Goal: Task Accomplishment & Management: Complete application form

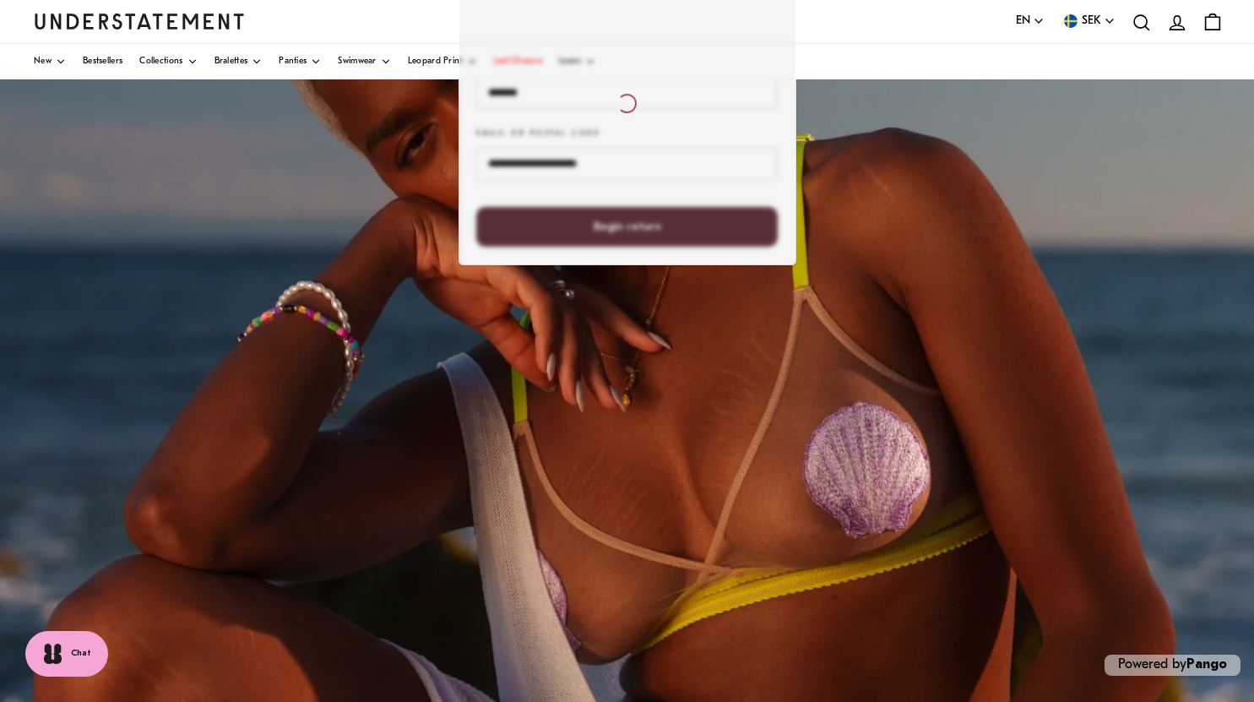
scroll to position [223, 0]
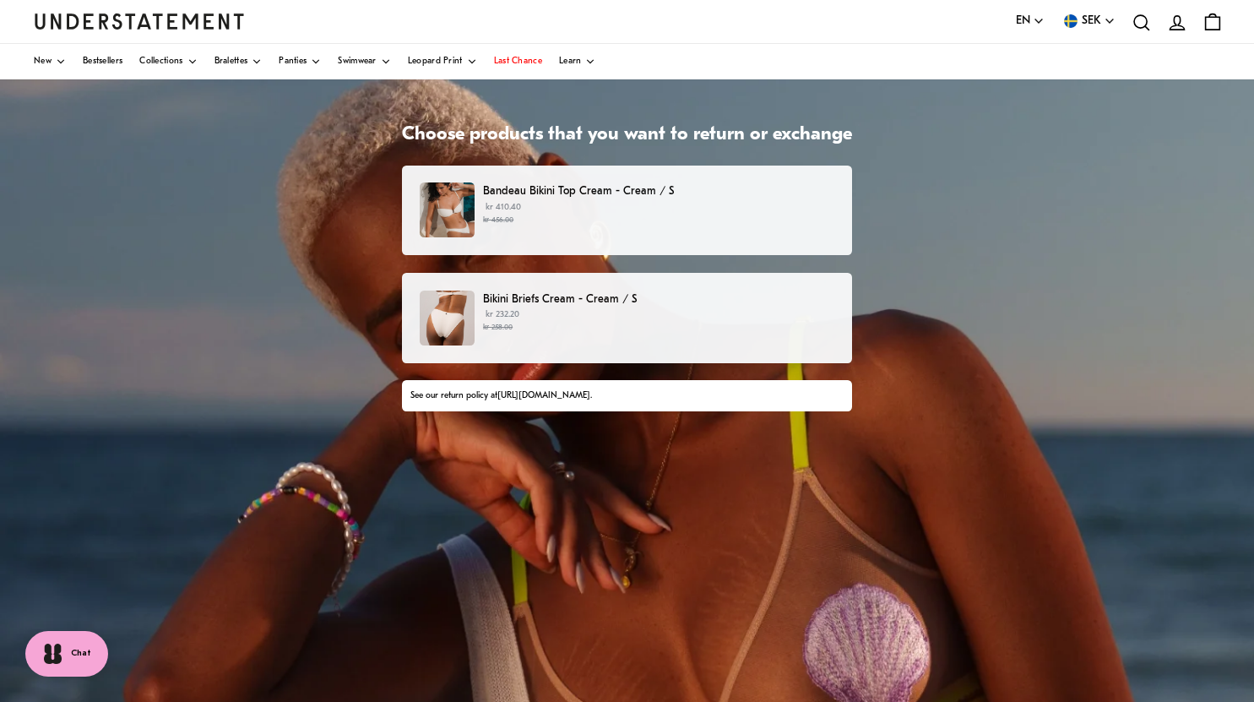
scroll to position [44, 0]
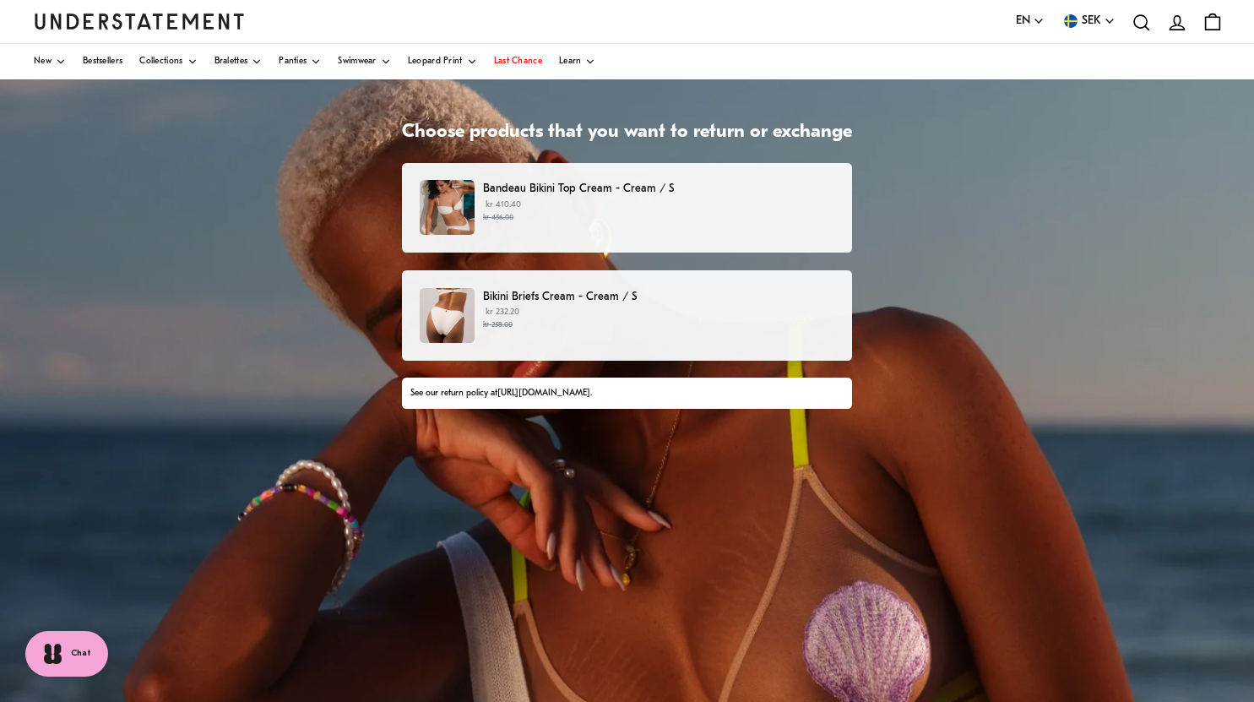
click at [550, 216] on small "kr 456.00" at bounding box center [658, 218] width 351 height 12
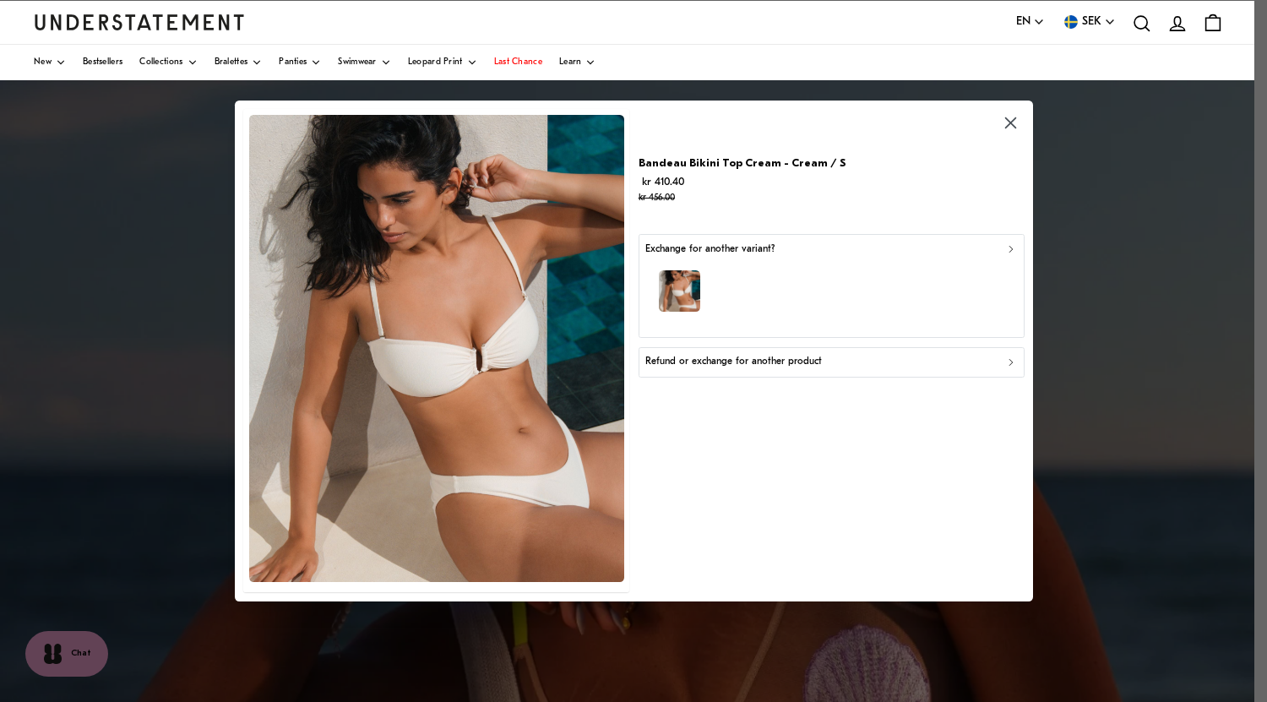
click at [794, 359] on p "Refund or exchange for another product" at bounding box center [733, 363] width 177 height 16
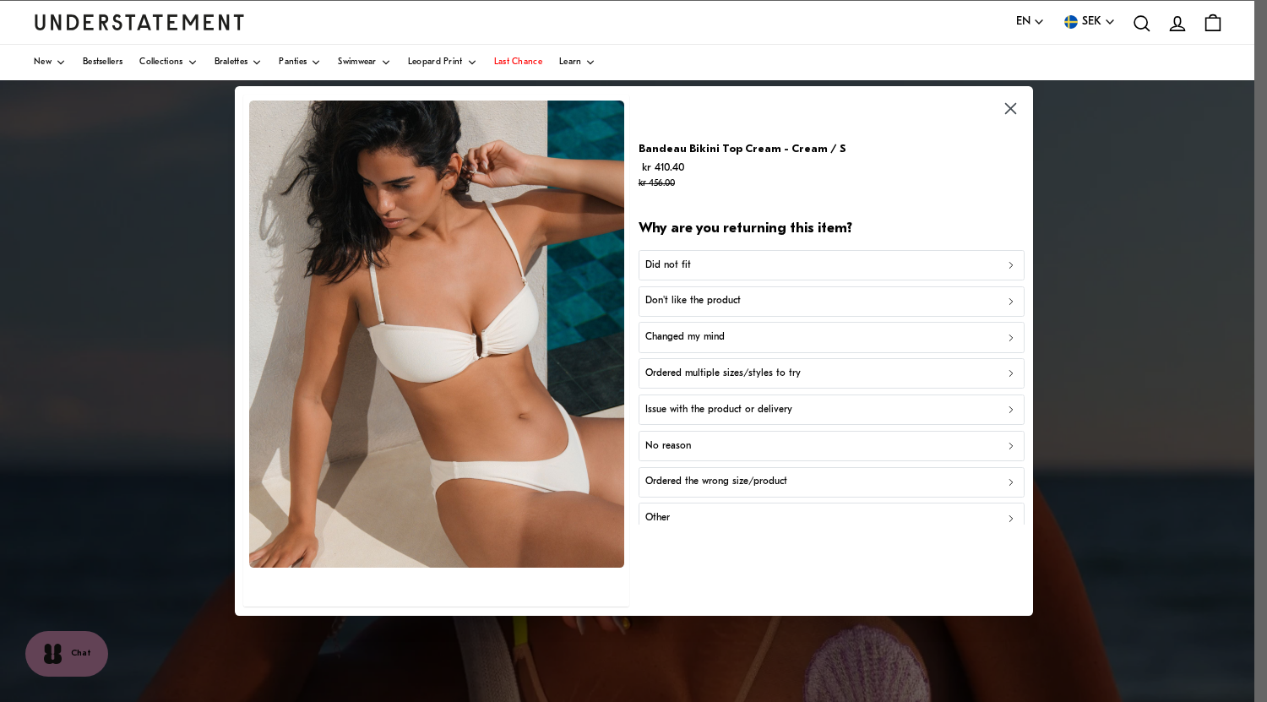
click at [1010, 111] on icon "button" at bounding box center [1009, 108] width 19 height 19
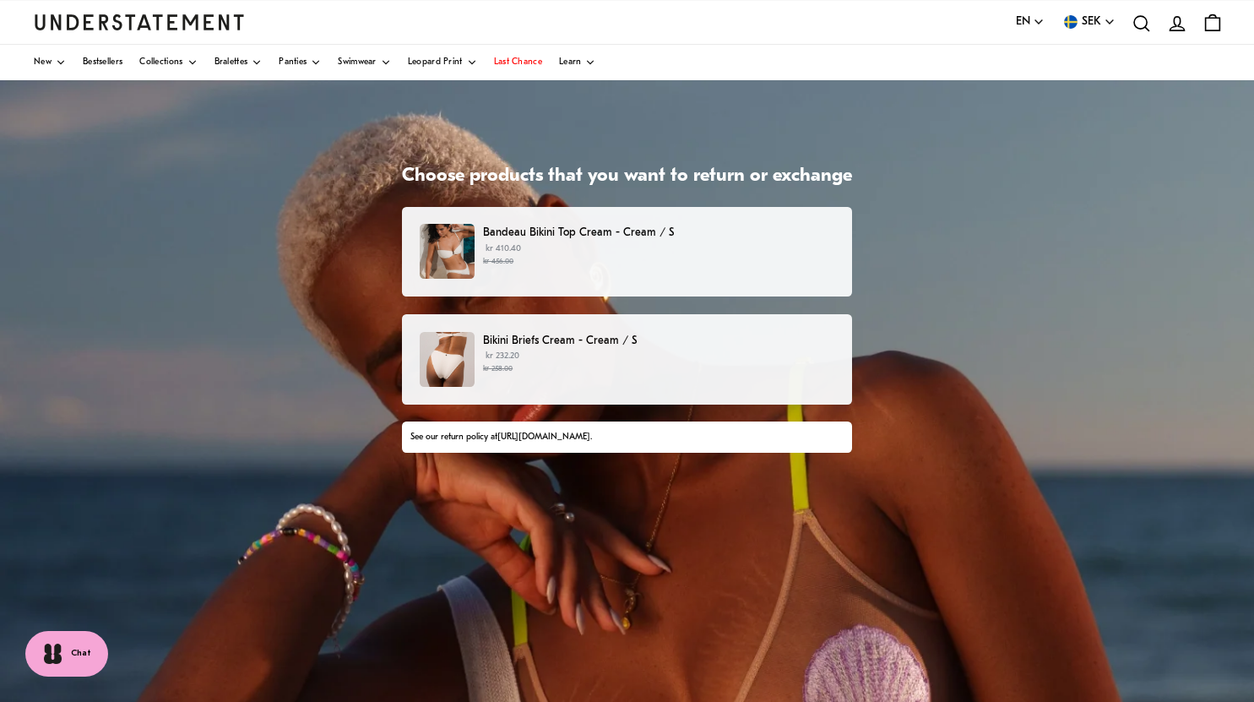
click at [529, 223] on div "Bandeau Bikini Top Cream - Cream / S kr 410.40 kr 456.00" at bounding box center [627, 252] width 450 height 90
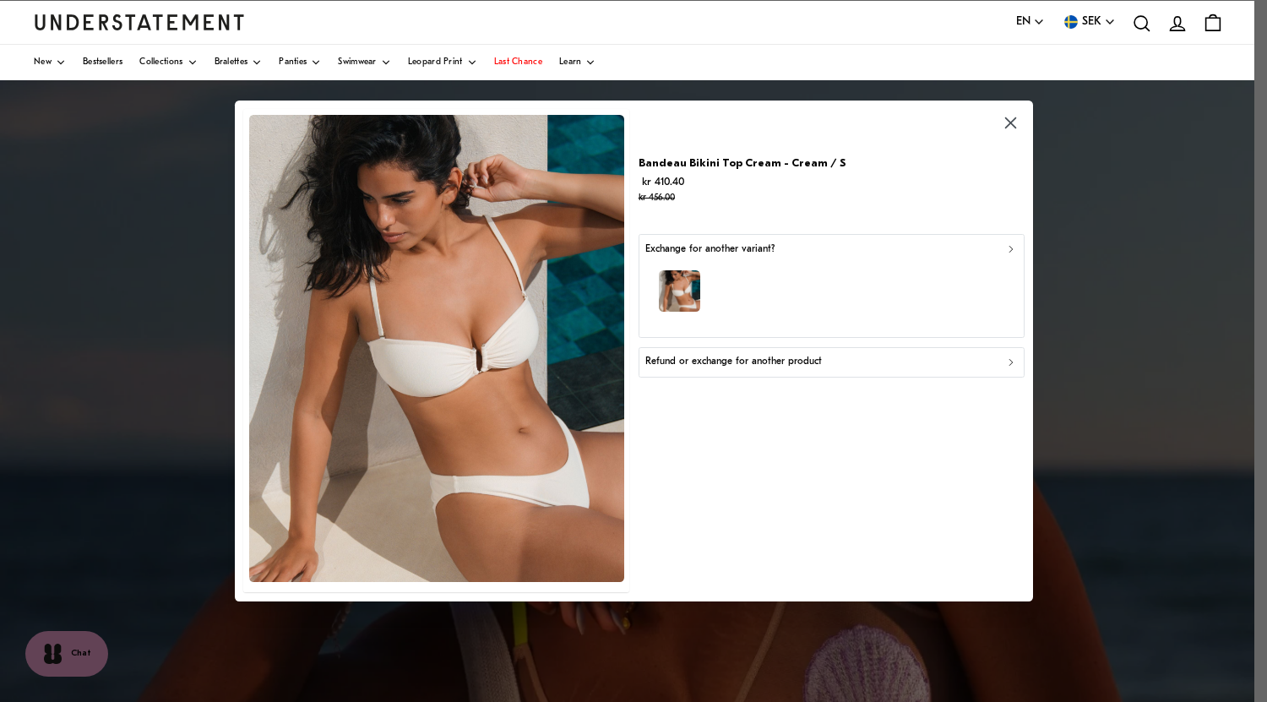
click at [899, 254] on div "Exchange for another variant?" at bounding box center [830, 250] width 371 height 16
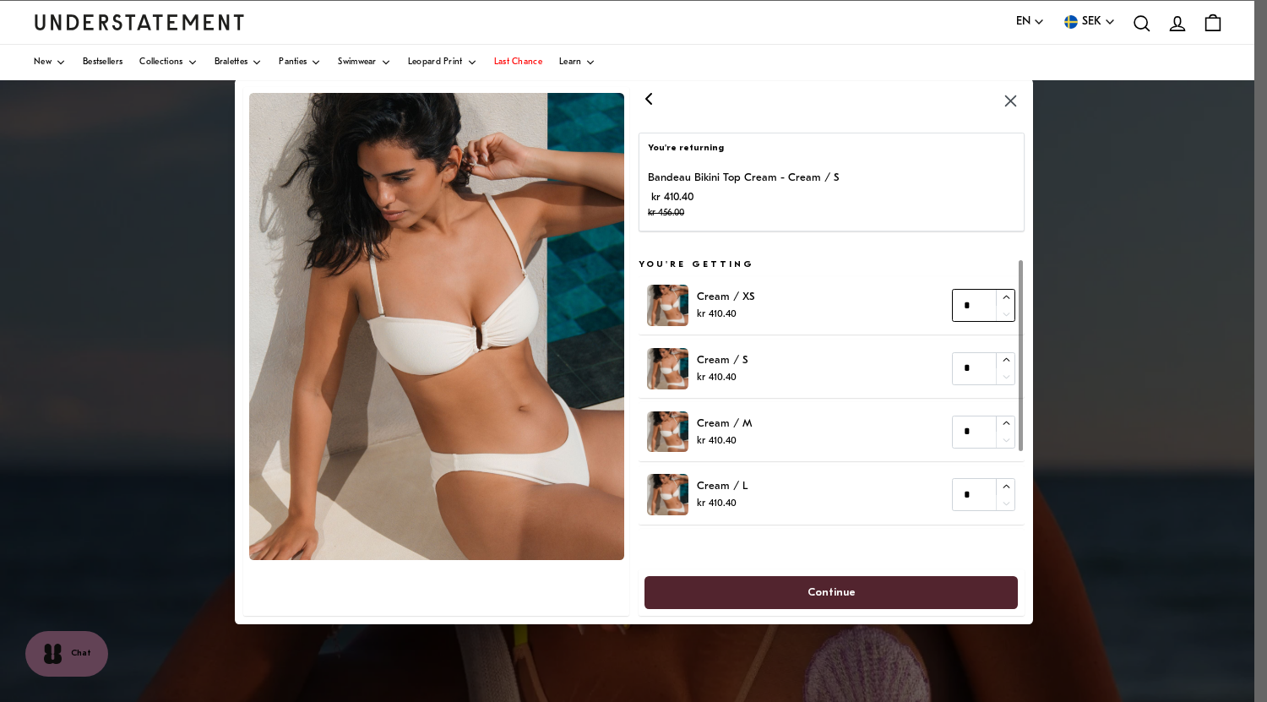
type input "*"
click at [1004, 296] on icon "button" at bounding box center [1006, 296] width 7 height 3
click at [819, 597] on span "Continue" at bounding box center [831, 591] width 48 height 31
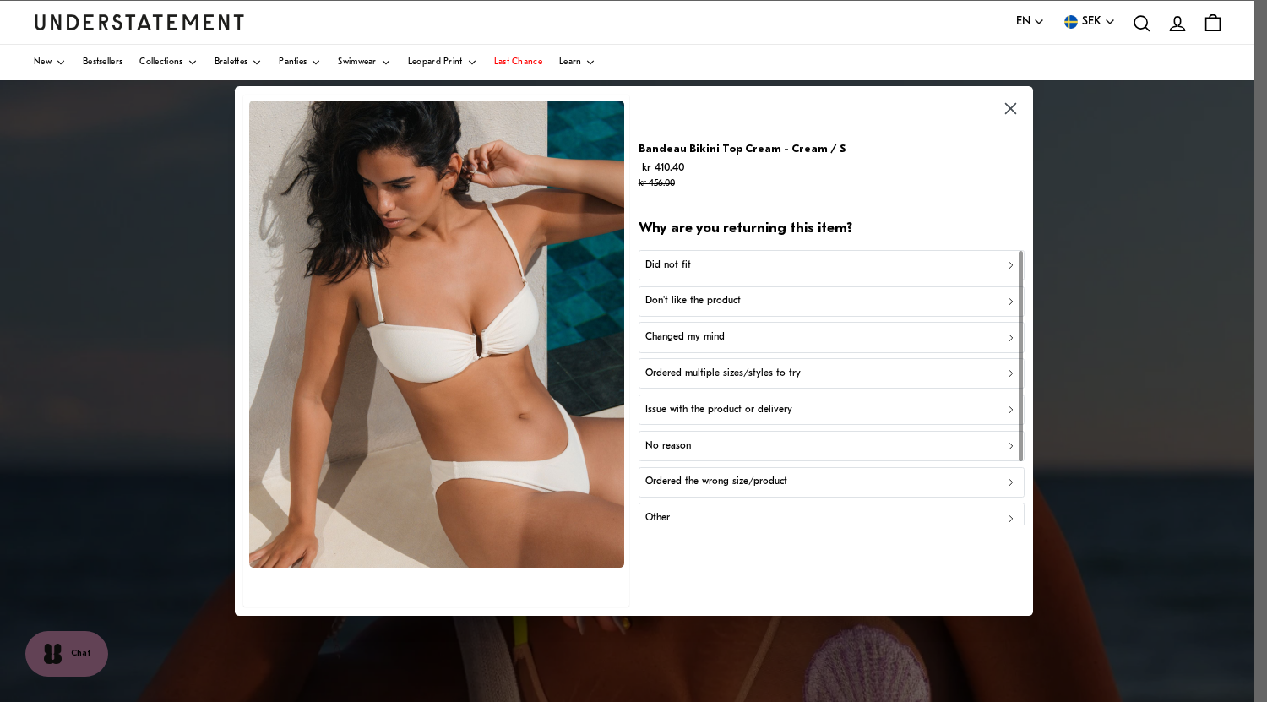
click at [777, 481] on p "Ordered the wrong size/product" at bounding box center [716, 483] width 142 height 16
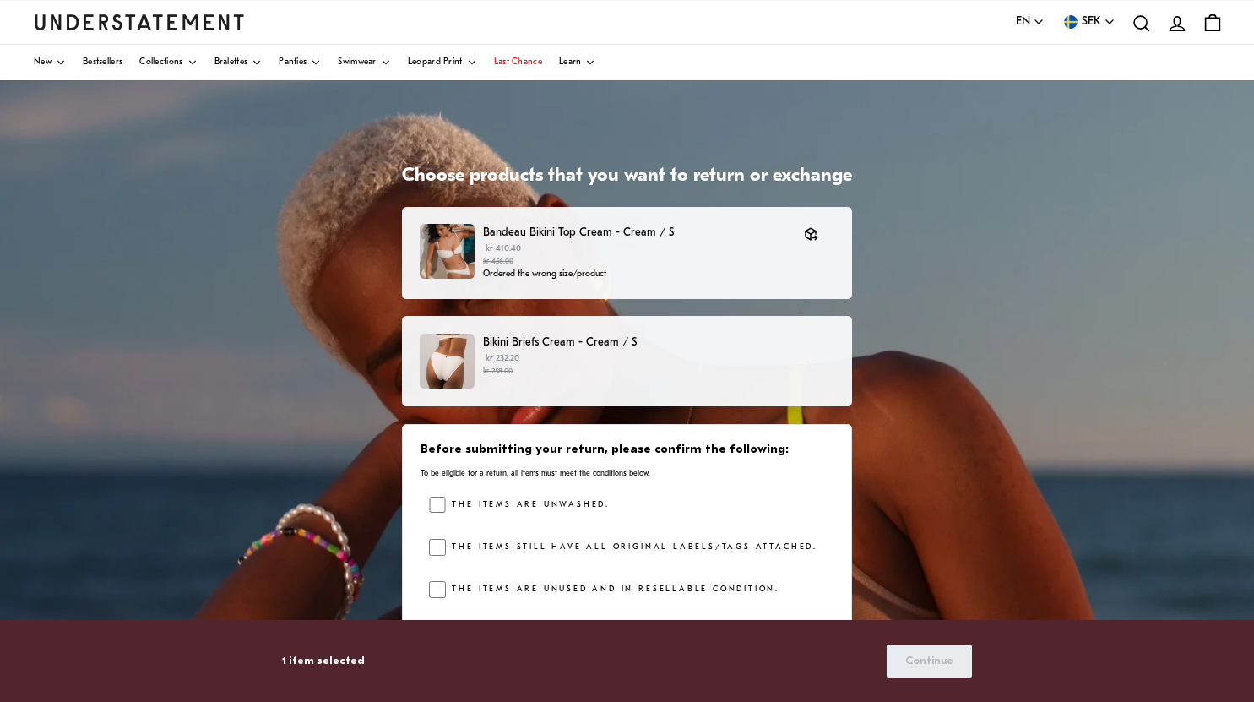
click at [611, 333] on div "Bikini Briefs Cream - Cream / S kr 232.20 kr 258.00" at bounding box center [627, 361] width 450 height 90
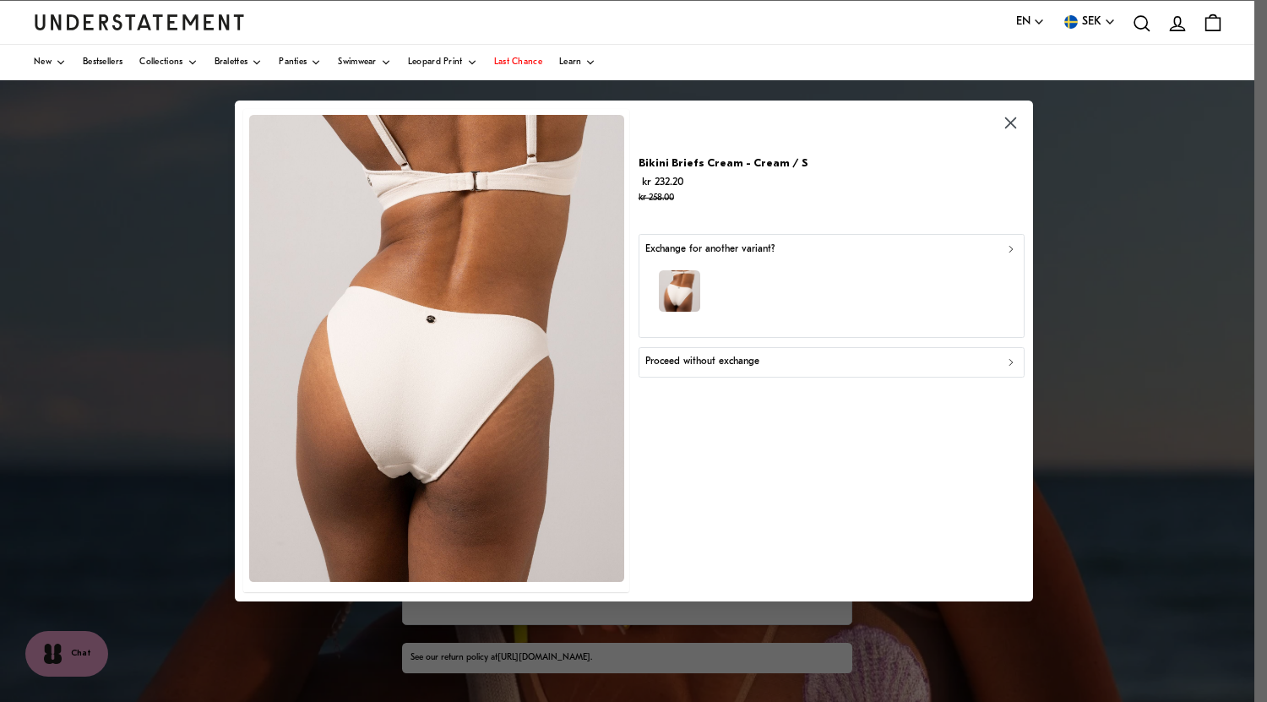
click at [970, 241] on button "Exchange for another variant?" at bounding box center [831, 286] width 386 height 104
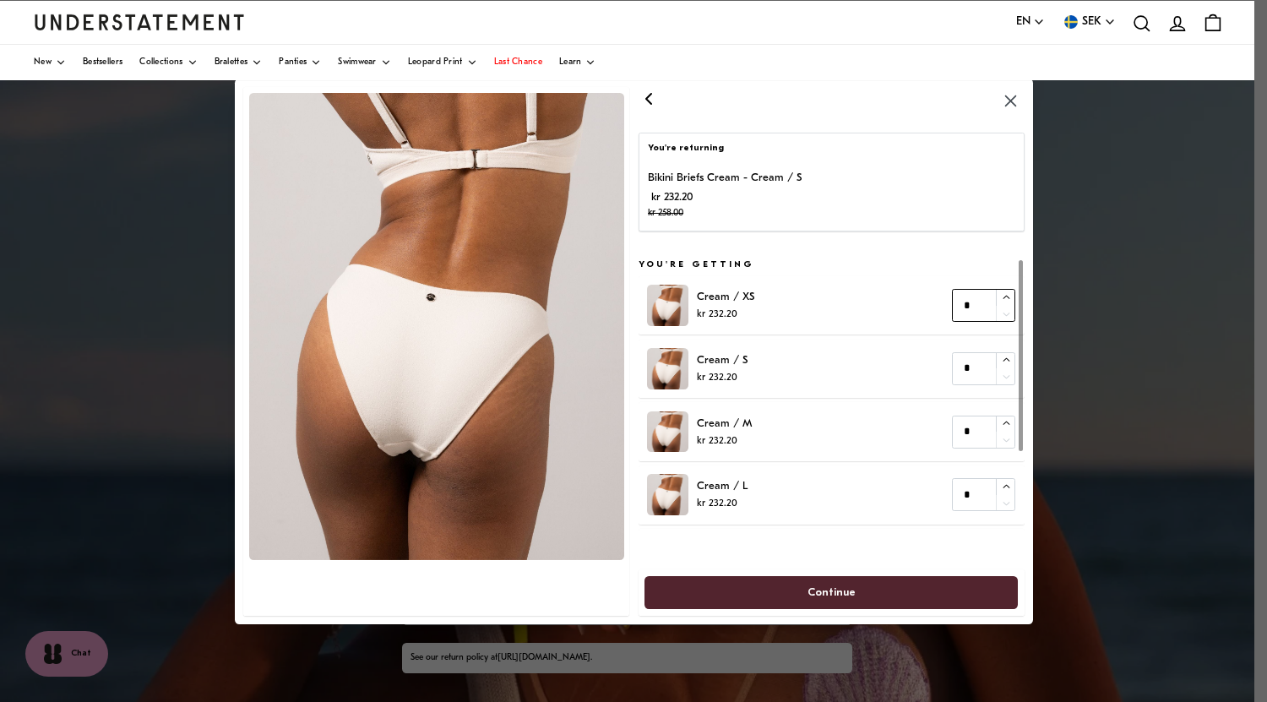
type input "*"
click at [1006, 295] on icon "button" at bounding box center [1006, 296] width 7 height 3
click at [816, 592] on span "Continue" at bounding box center [831, 591] width 48 height 31
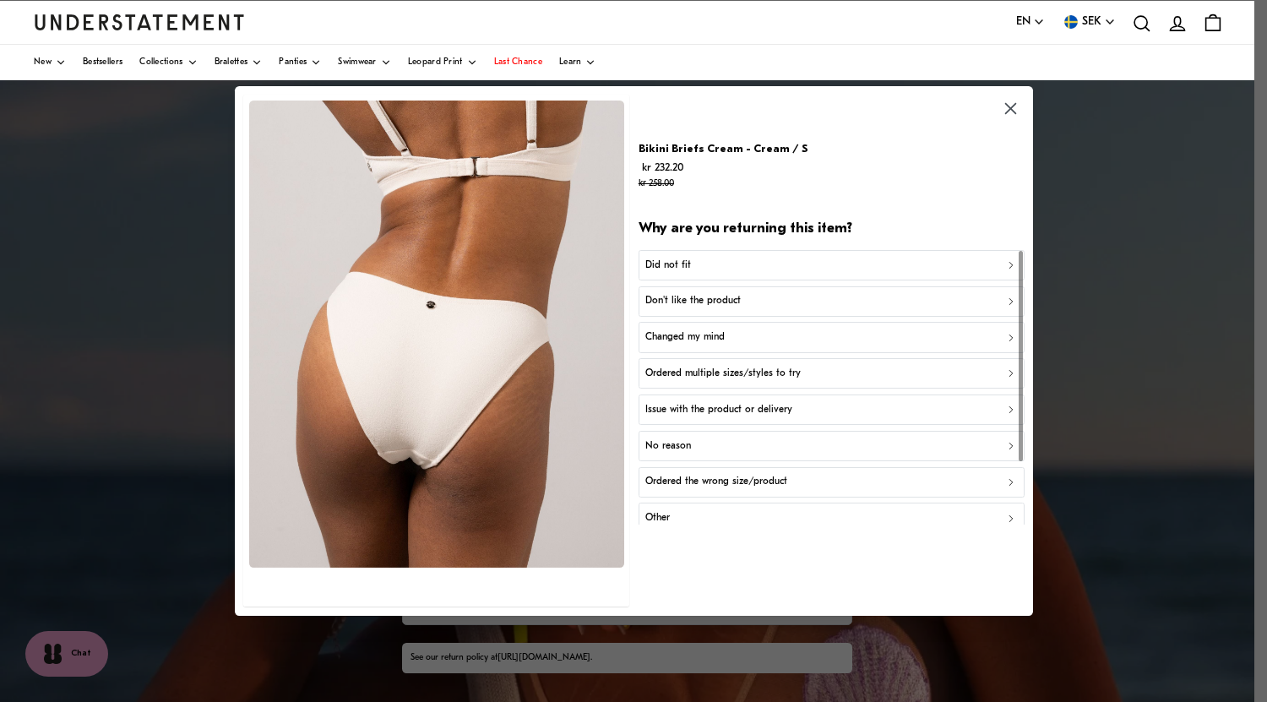
click at [748, 484] on p "Ordered the wrong size/product" at bounding box center [716, 483] width 142 height 16
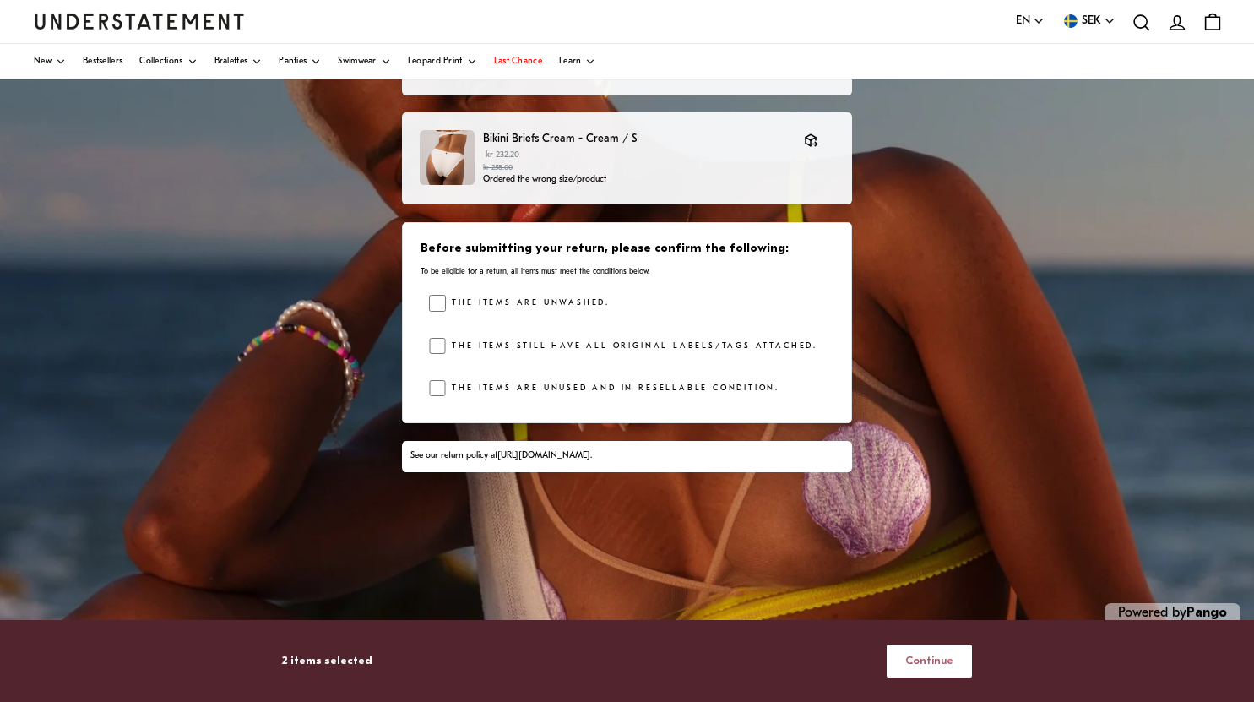
scroll to position [223, 0]
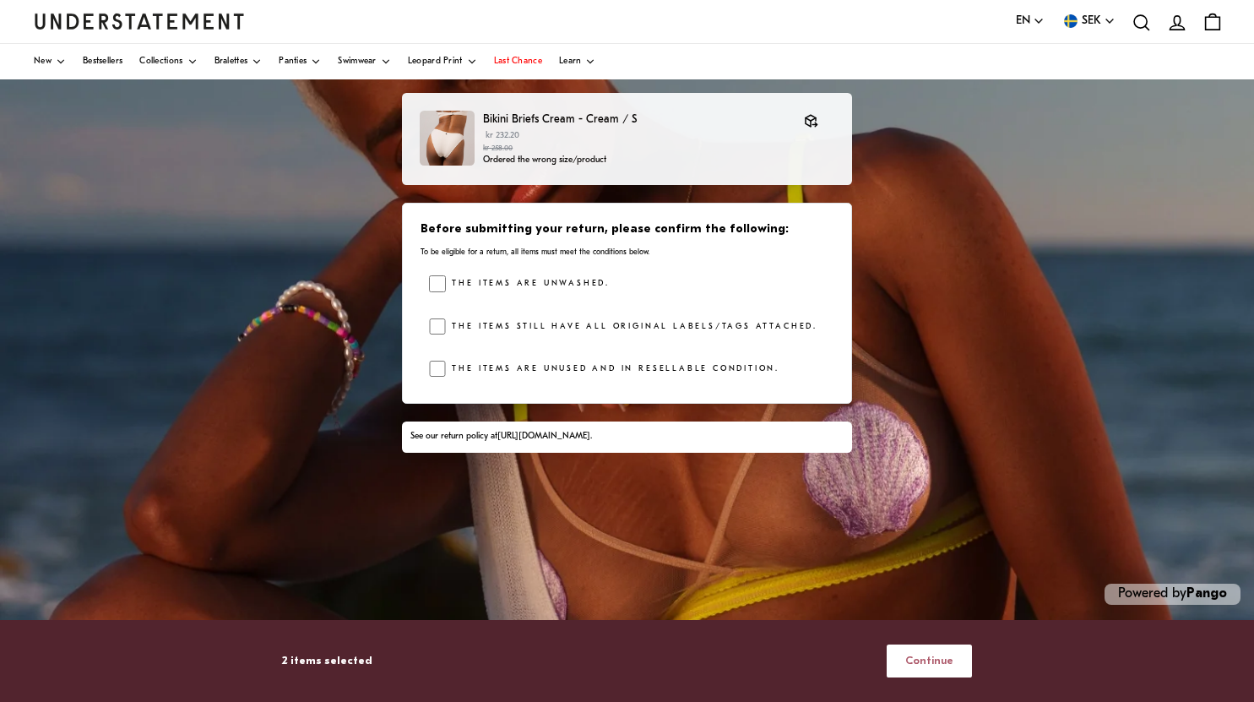
click at [921, 661] on span "Continue" at bounding box center [929, 660] width 48 height 31
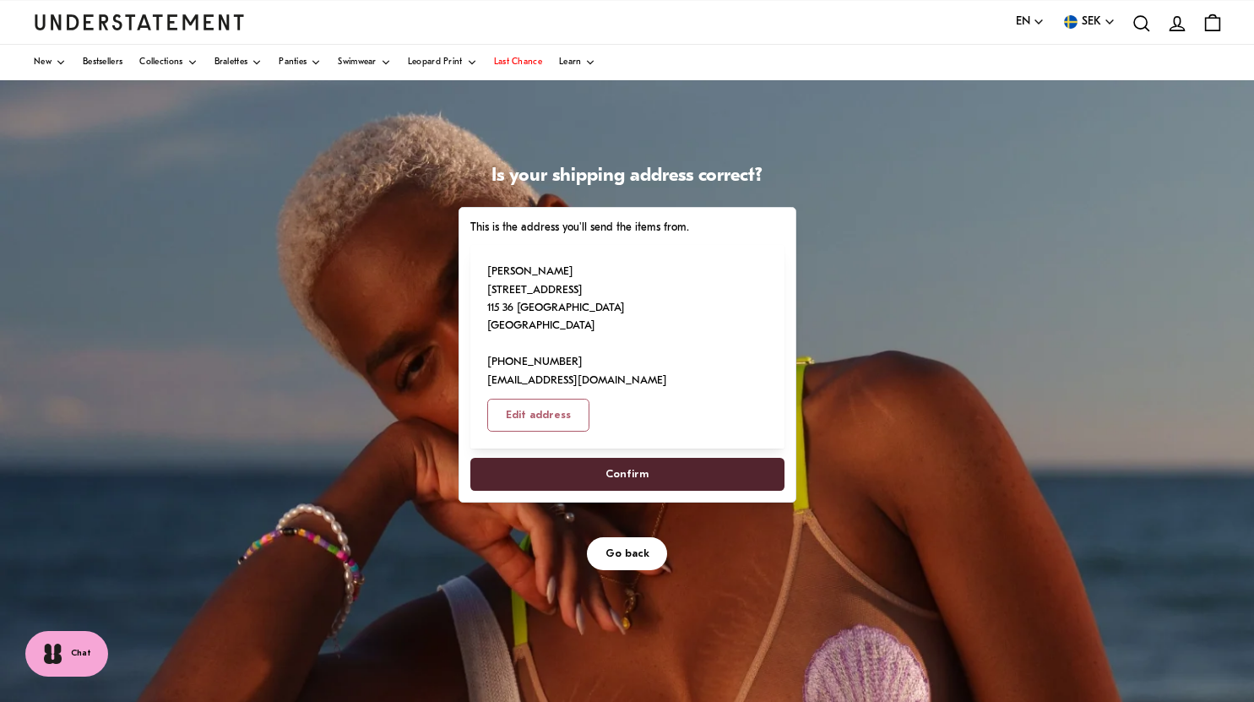
click at [634, 459] on span "Confirm" at bounding box center [627, 474] width 43 height 31
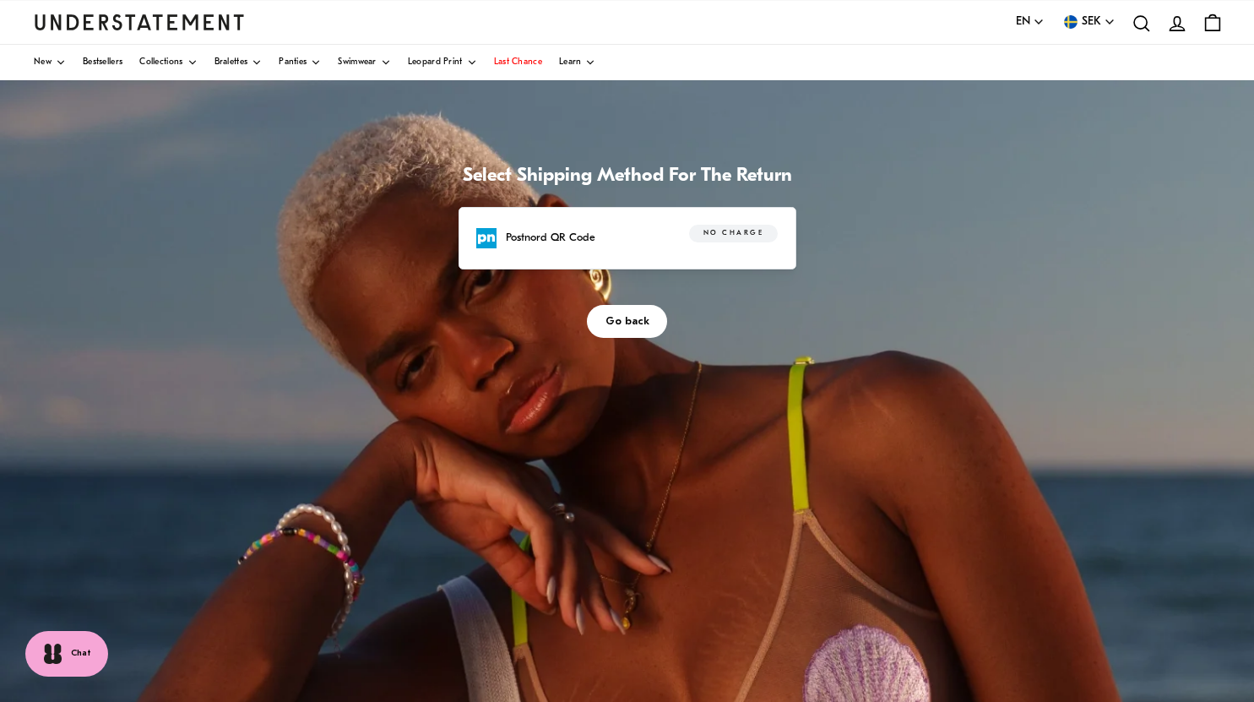
click at [557, 229] on p "Postnord QR Code" at bounding box center [551, 238] width 90 height 18
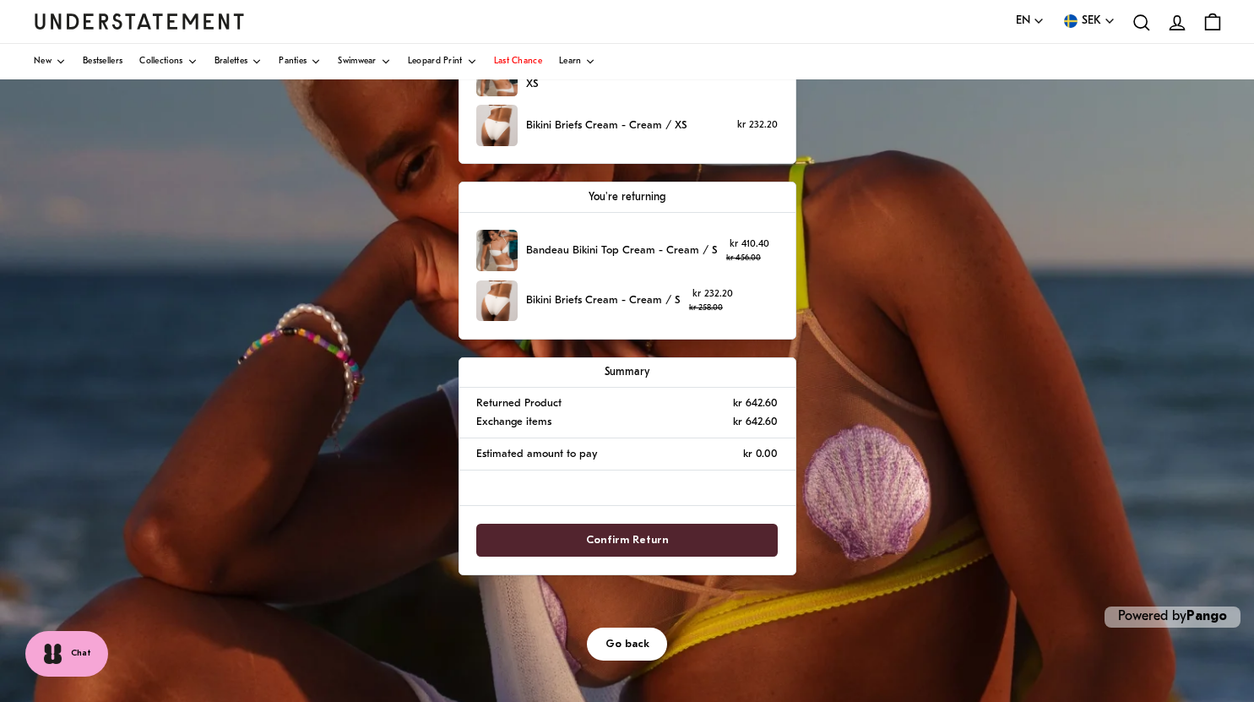
scroll to position [223, 0]
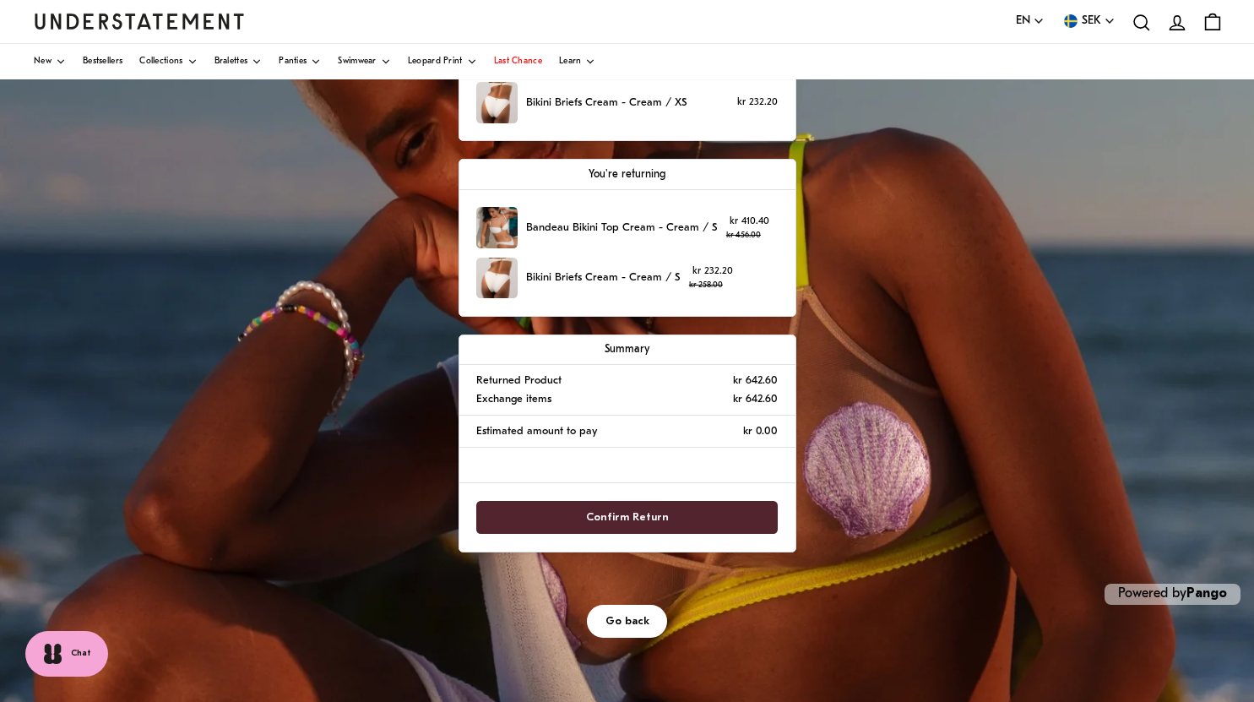
click at [542, 513] on span "Confirm Return" at bounding box center [627, 517] width 264 height 31
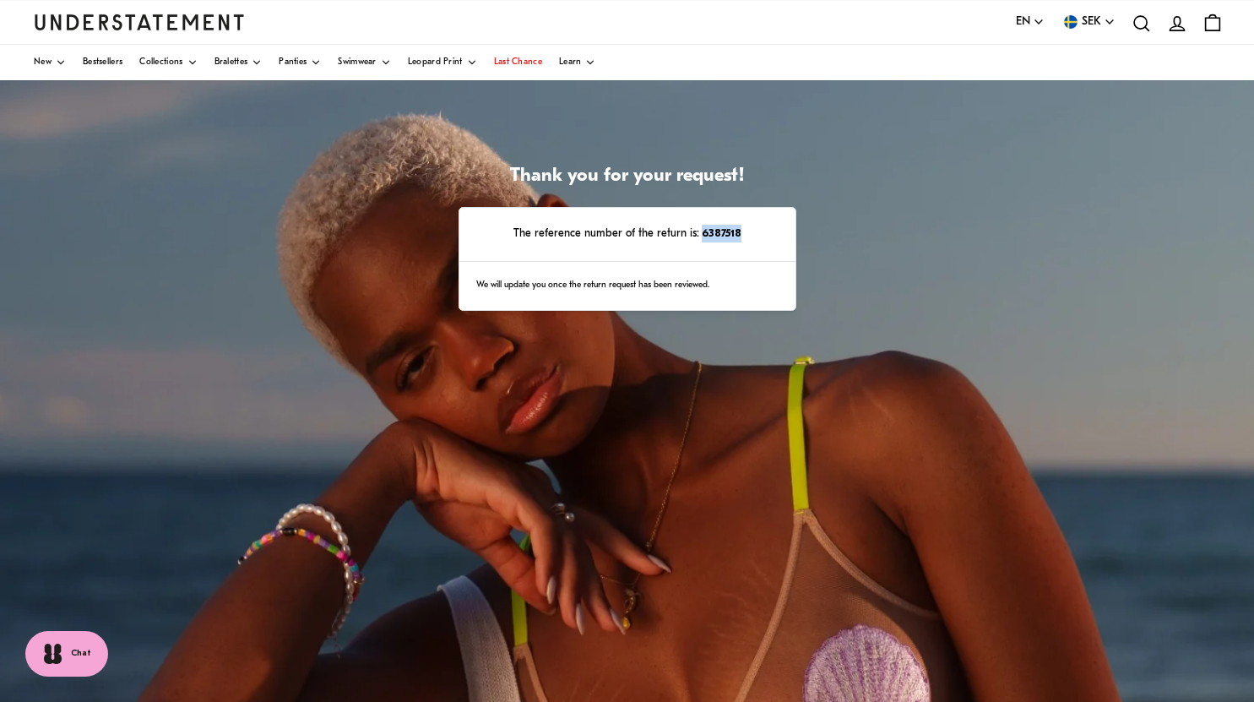
drag, startPoint x: 753, startPoint y: 234, endPoint x: 702, endPoint y: 230, distance: 51.7
click at [702, 230] on p "The reference number of the return is: 6387518" at bounding box center [626, 234] width 301 height 18
copy strong "6387518"
